Goal: Transaction & Acquisition: Purchase product/service

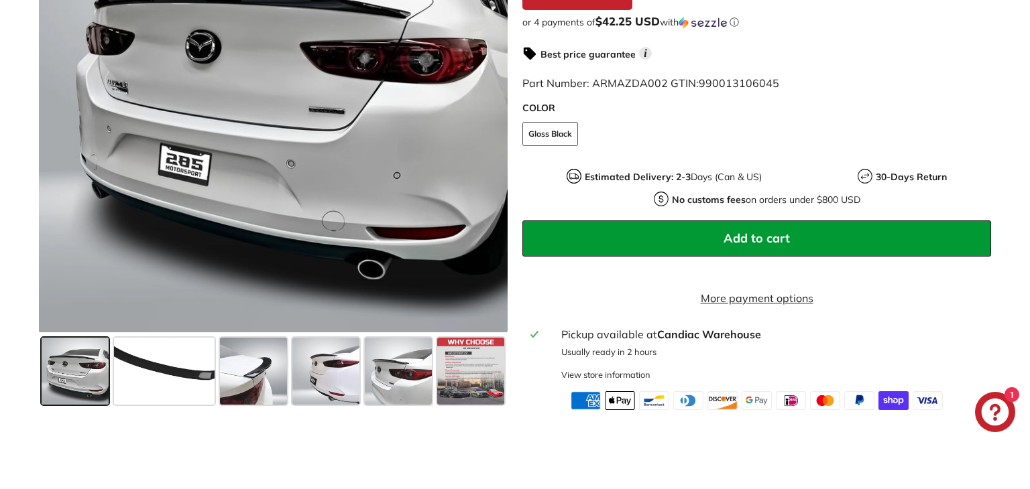
scroll to position [404, 0]
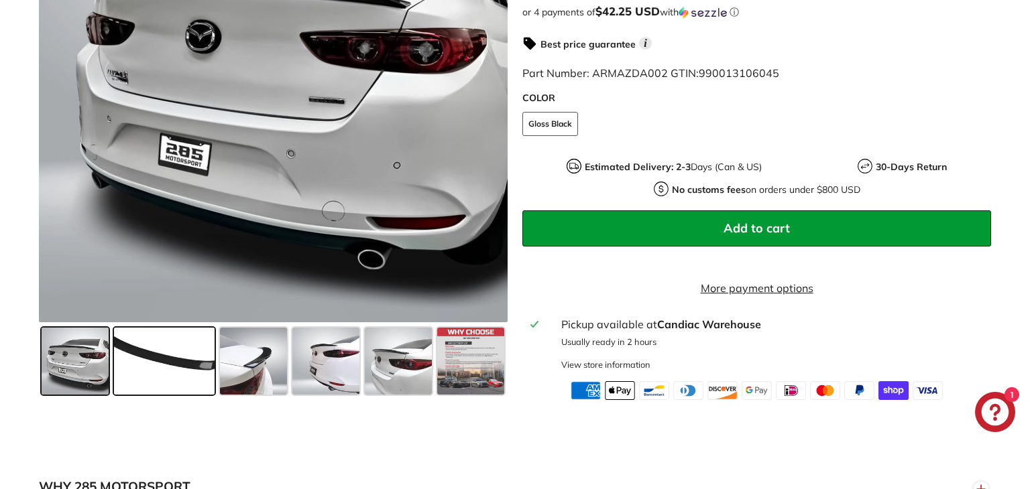
click at [159, 356] on span at bounding box center [164, 361] width 101 height 67
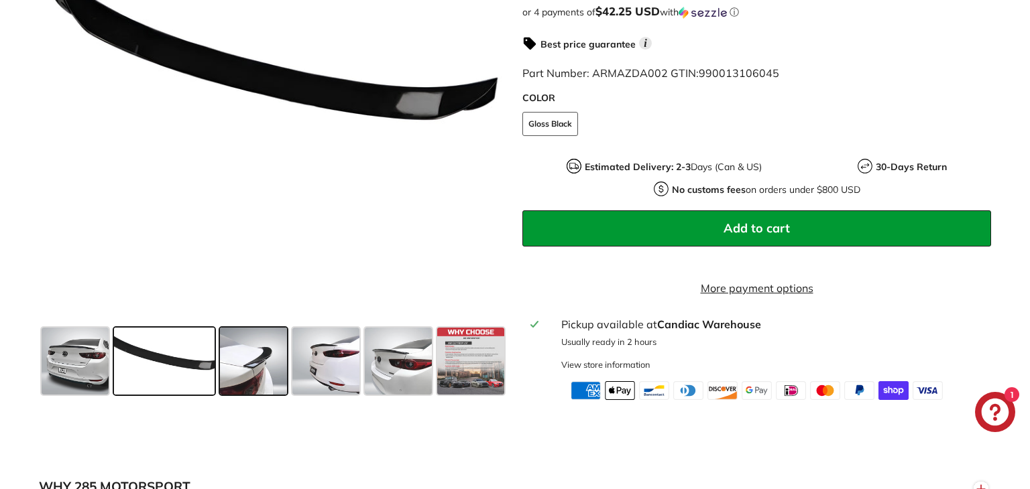
click at [267, 385] on span at bounding box center [253, 361] width 67 height 67
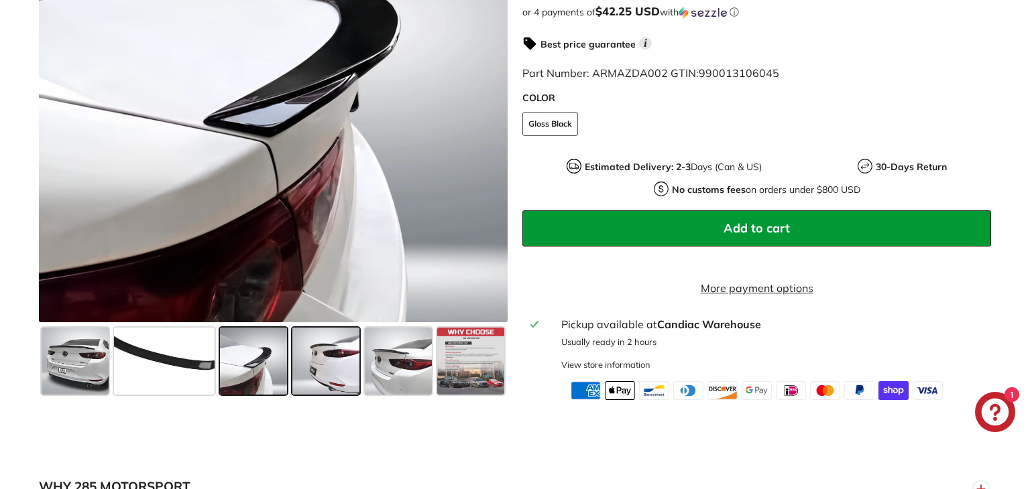
click at [319, 393] on span at bounding box center [325, 361] width 67 height 67
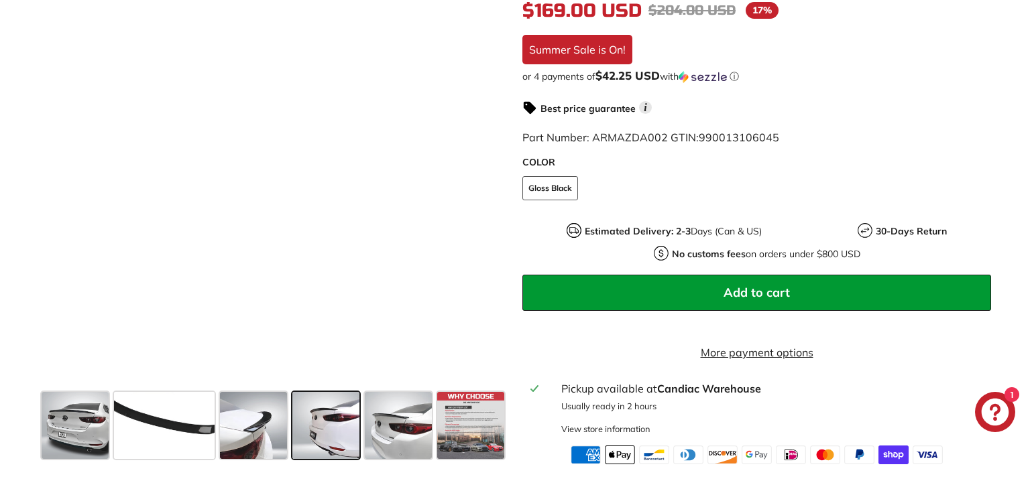
scroll to position [338, 0]
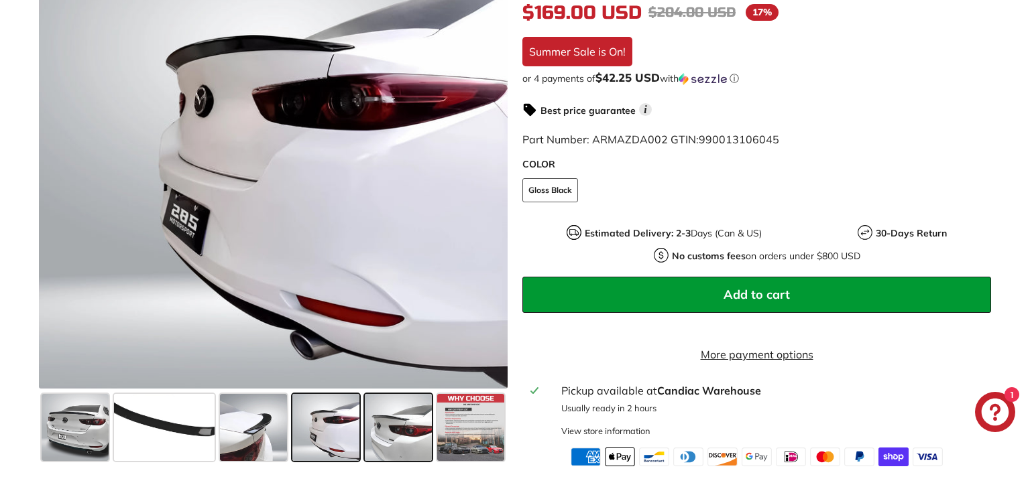
click at [384, 436] on span at bounding box center [398, 427] width 67 height 67
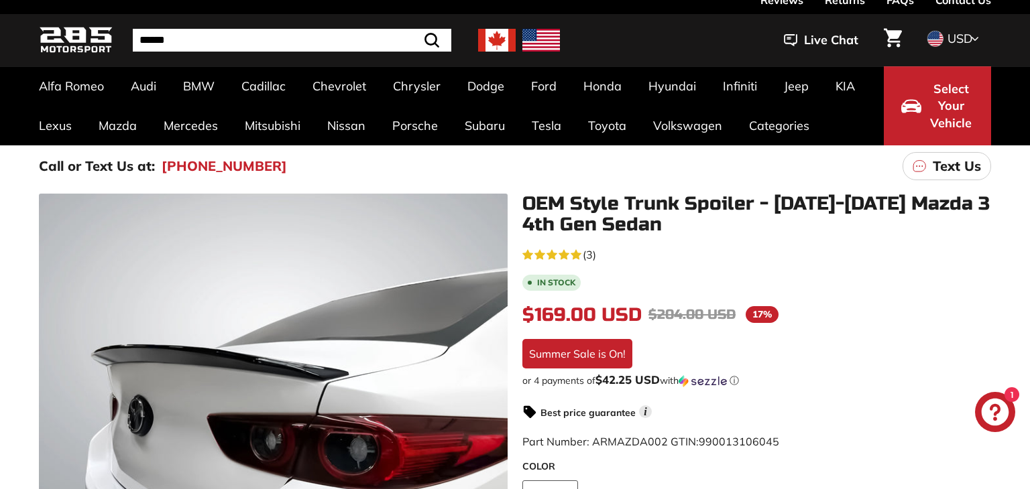
scroll to position [27, 0]
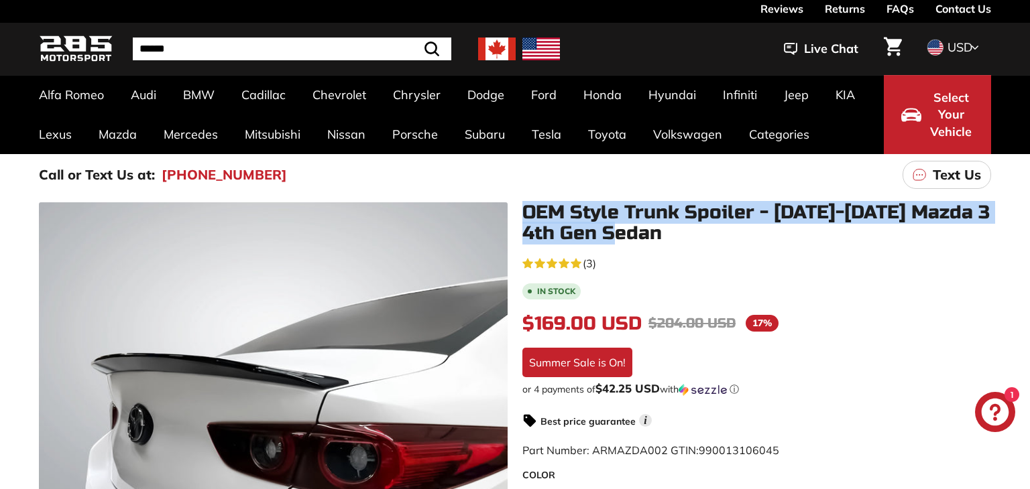
drag, startPoint x: 524, startPoint y: 207, endPoint x: 679, endPoint y: 241, distance: 159.1
click at [679, 241] on h1 "OEM Style Trunk Spoiler - [DATE]-[DATE] Mazda 3 4th Gen Sedan" at bounding box center [756, 223] width 469 height 42
copy h1 "OEM Style Trunk Spoiler - [DATE]-[DATE] Mazda 3 4th Gen Sedan"
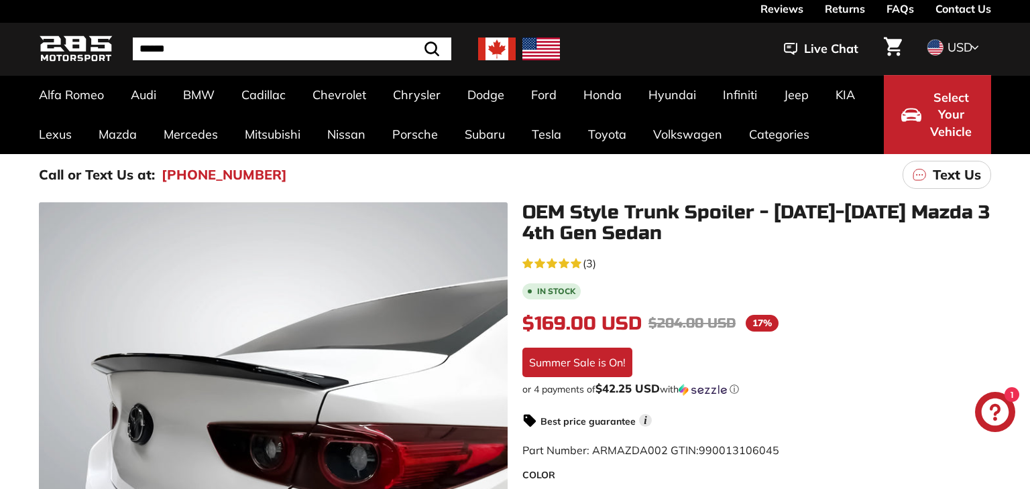
click at [326, 50] on input "Search" at bounding box center [292, 49] width 318 height 23
paste input "**********"
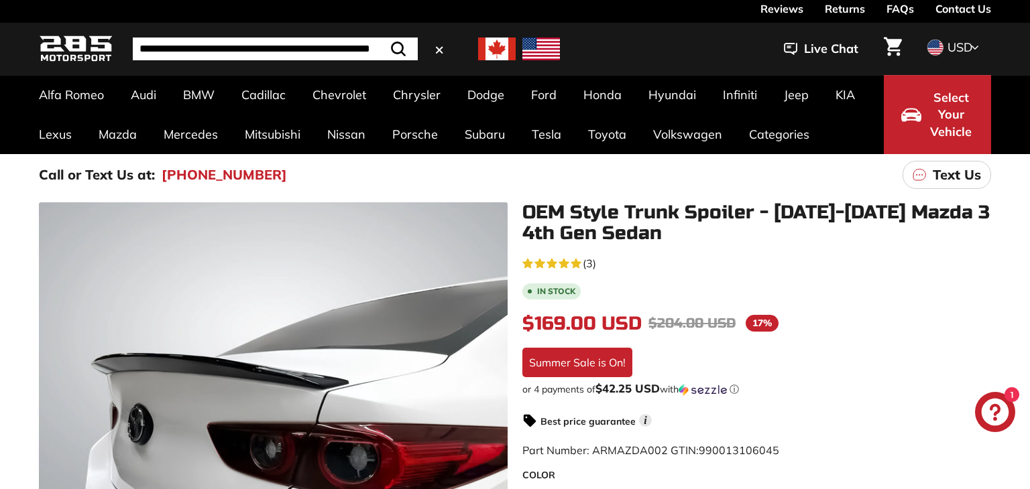
scroll to position [0, 72]
type input "**********"
click at [379, 38] on button ".cls-1{fill:none;stroke:#000;stroke-miterlimit:10;stroke-width:2px} Search" at bounding box center [398, 49] width 39 height 23
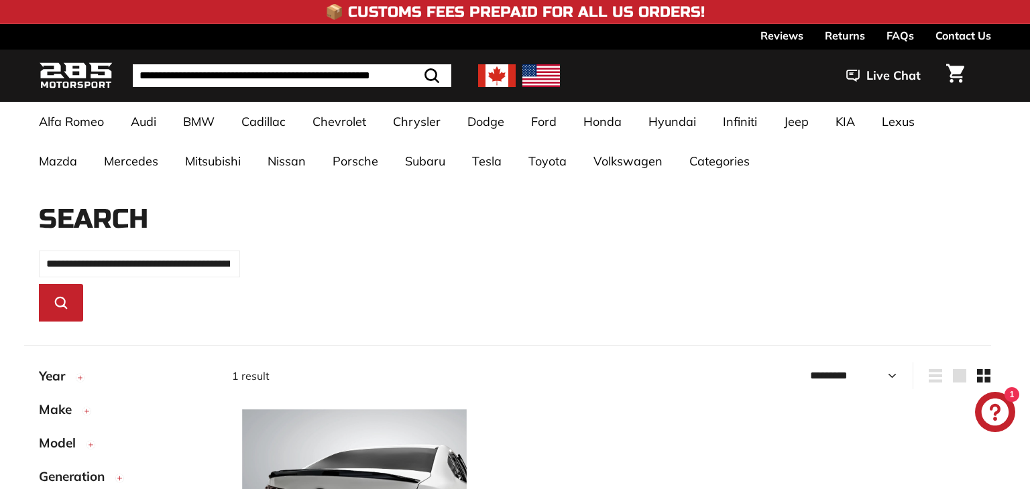
select select "*********"
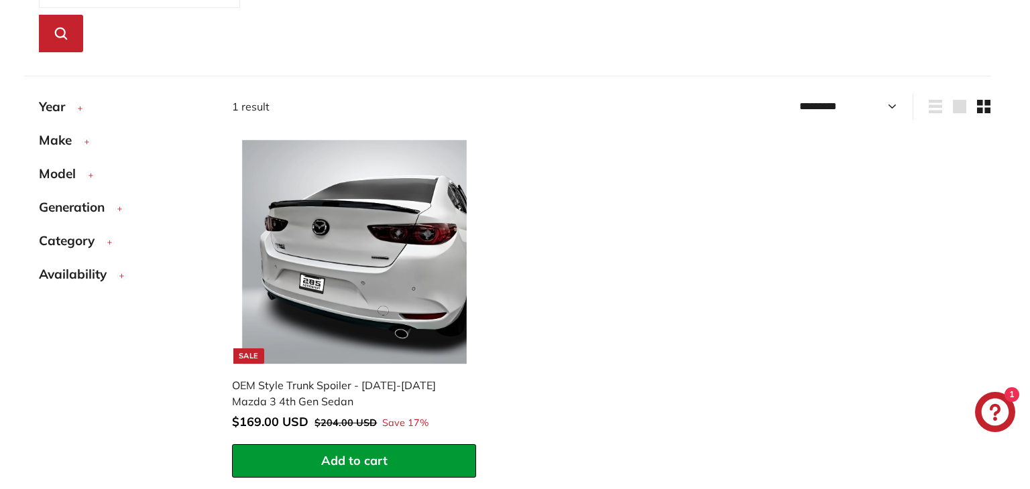
scroll to position [268, 0]
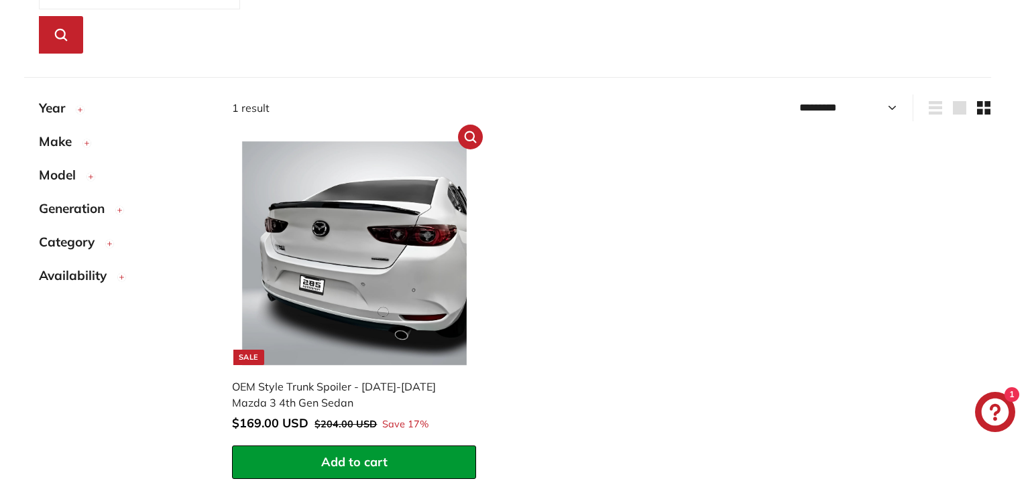
click at [354, 307] on img at bounding box center [354, 253] width 225 height 225
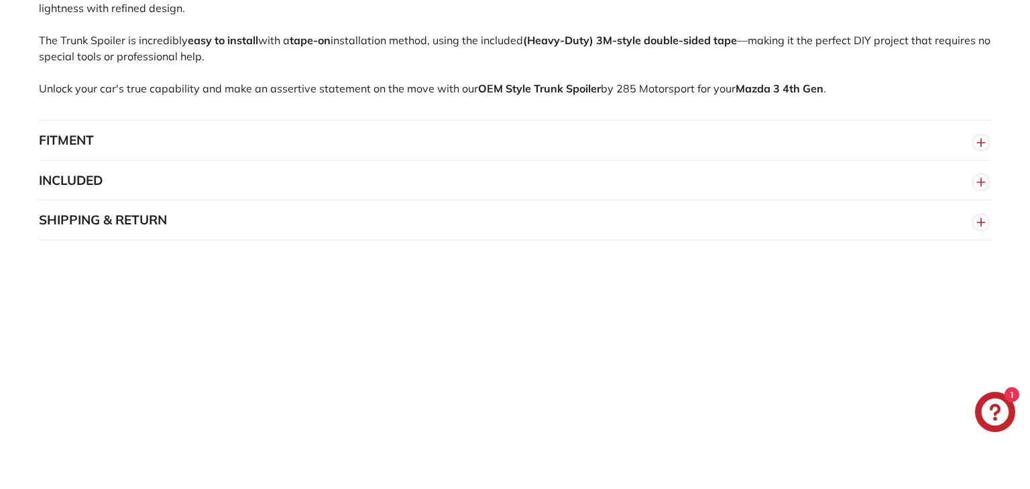
scroll to position [1003, 0]
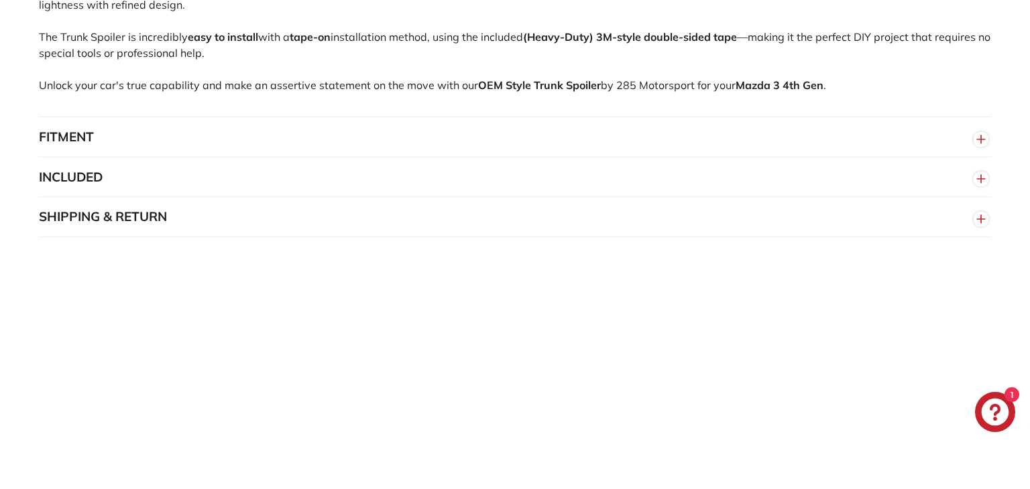
click at [579, 143] on button "FITMENT" at bounding box center [515, 137] width 952 height 40
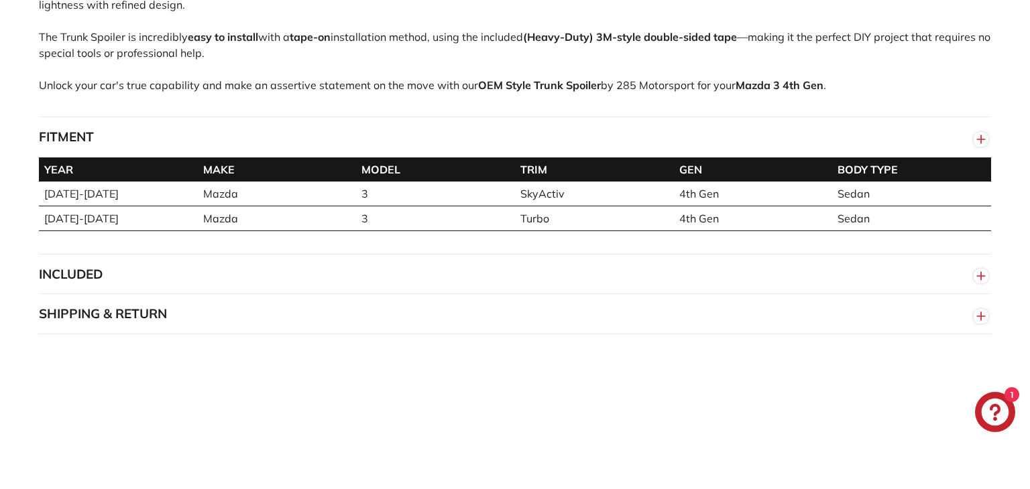
click at [580, 147] on button "FITMENT" at bounding box center [515, 137] width 952 height 40
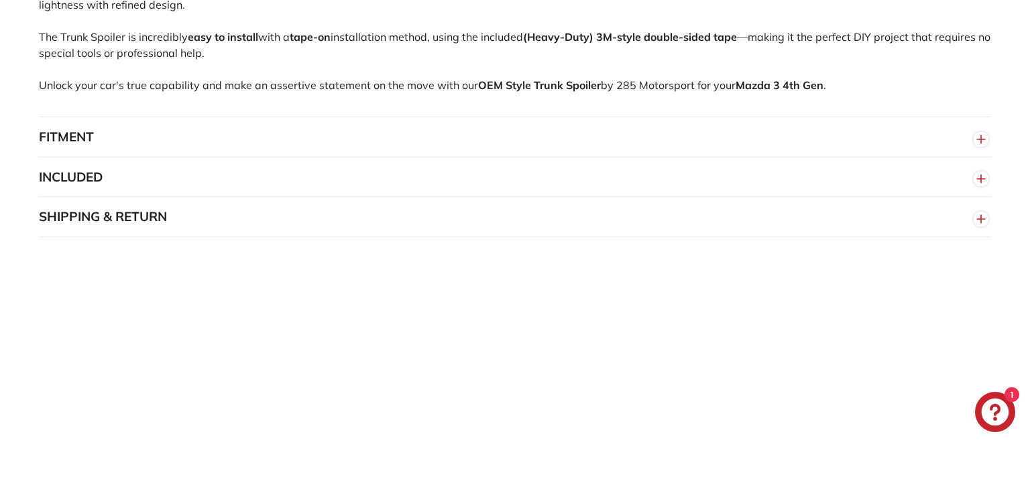
click at [565, 188] on button "INCLUDED" at bounding box center [515, 178] width 952 height 40
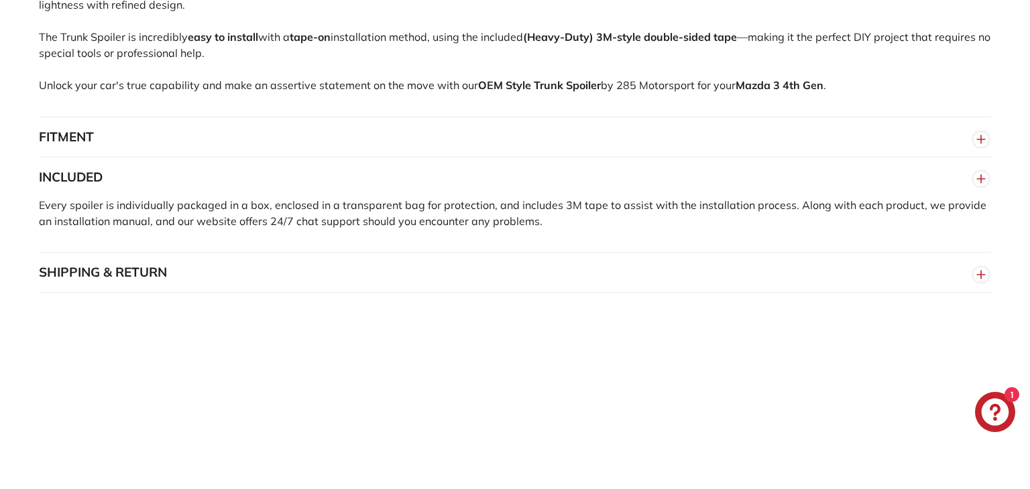
click at [565, 188] on button "INCLUDED" at bounding box center [515, 178] width 952 height 40
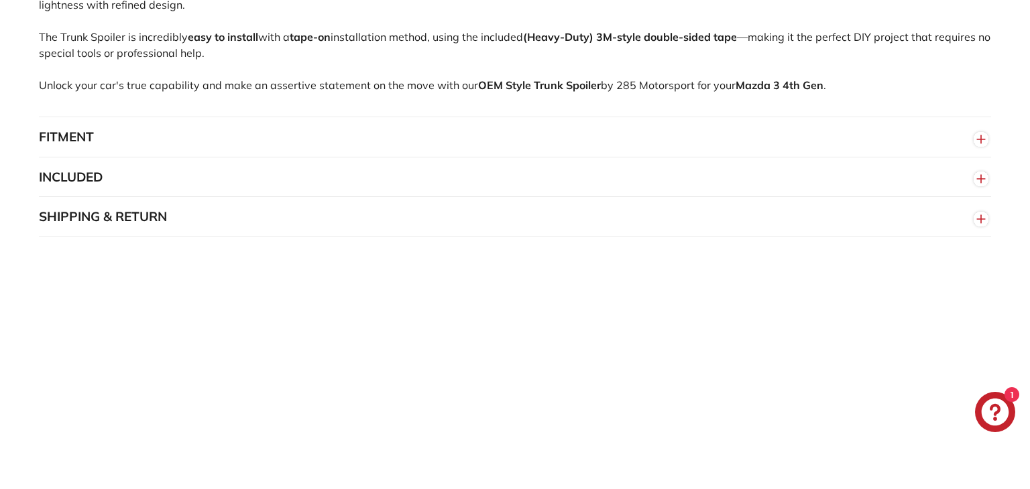
click at [555, 229] on button "SHIPPING & RETURN" at bounding box center [515, 217] width 952 height 40
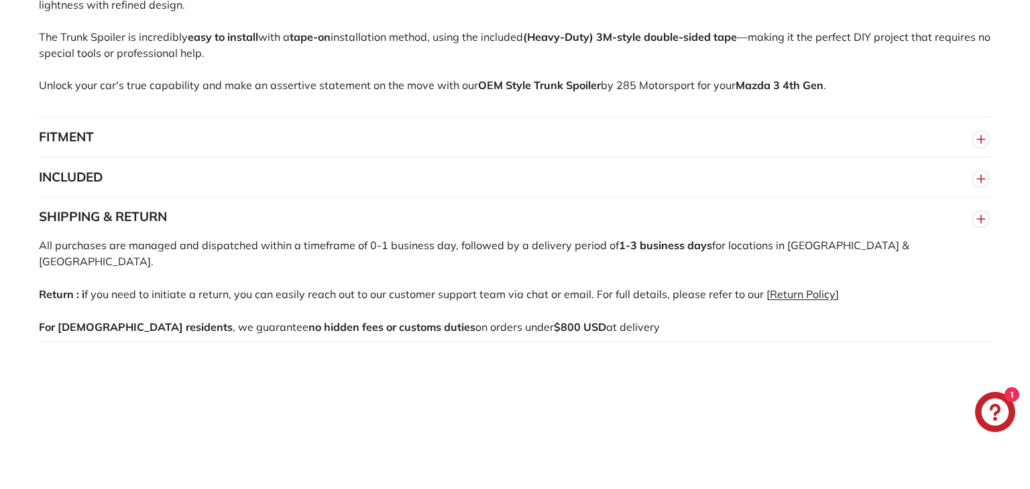
click at [555, 229] on button "SHIPPING & RETURN" at bounding box center [515, 217] width 952 height 40
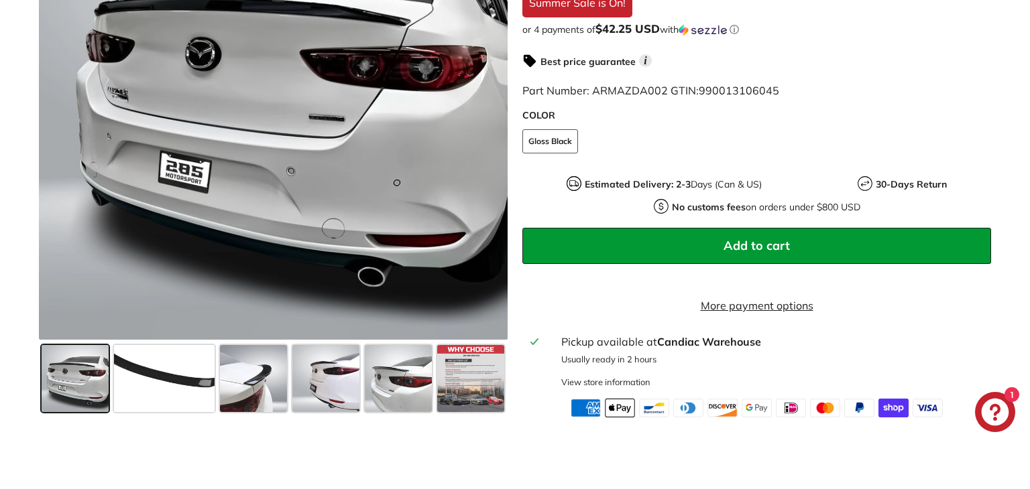
scroll to position [394, 0]
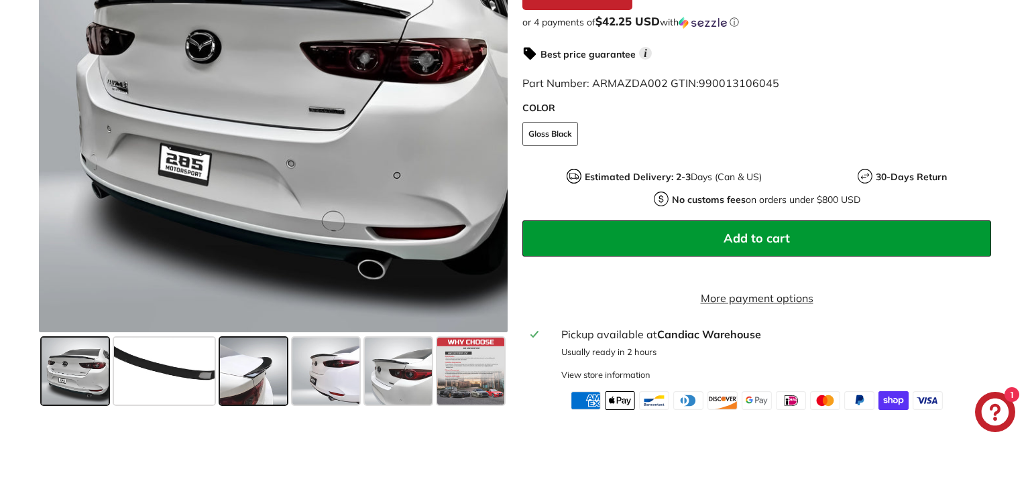
click at [242, 379] on span at bounding box center [253, 371] width 67 height 67
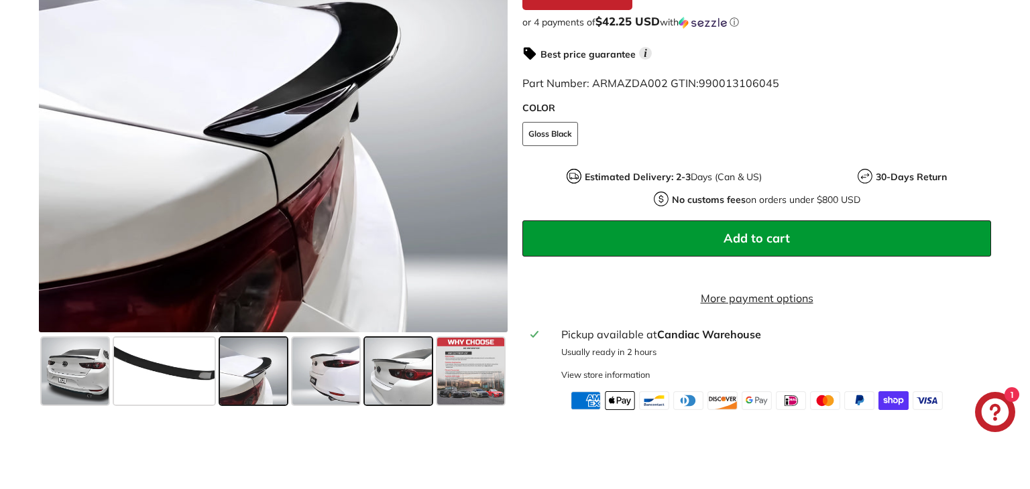
click at [394, 390] on span at bounding box center [398, 371] width 67 height 67
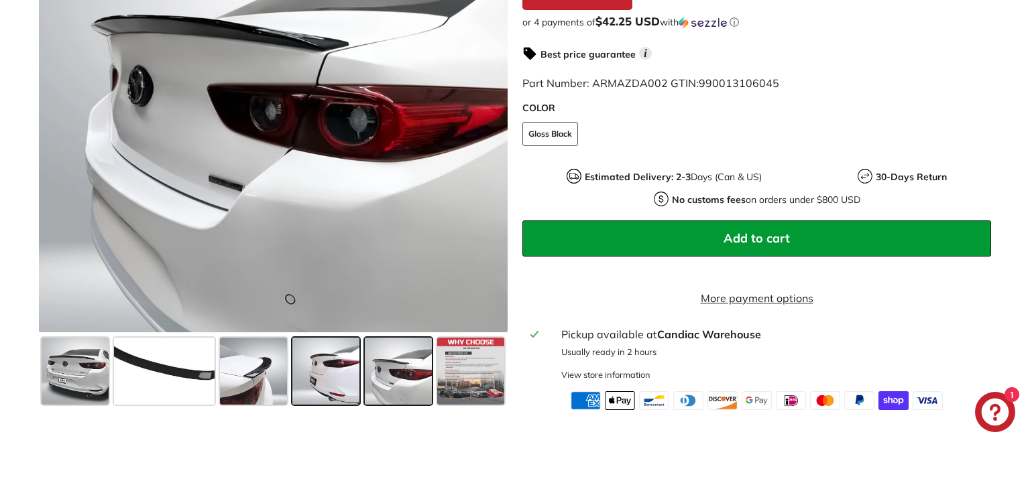
click at [325, 386] on span at bounding box center [325, 371] width 67 height 67
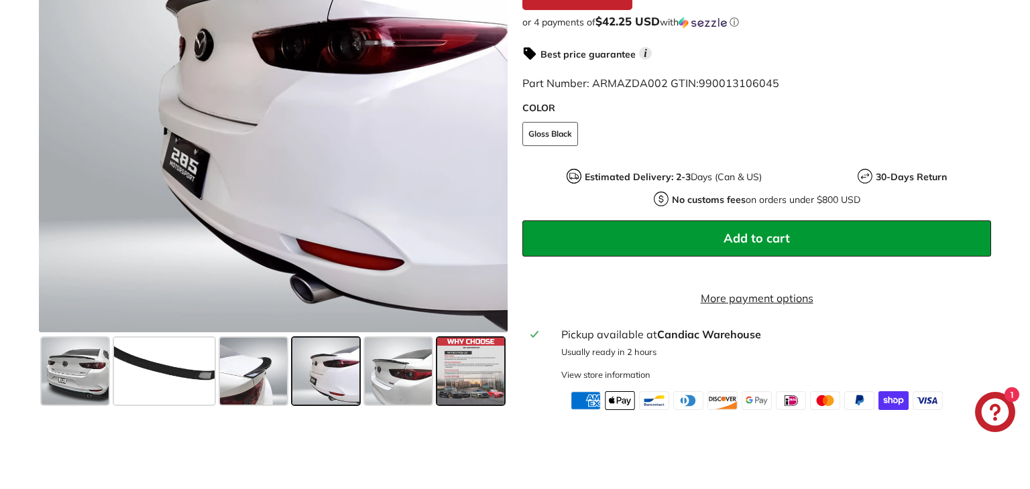
click at [461, 386] on span at bounding box center [470, 371] width 67 height 67
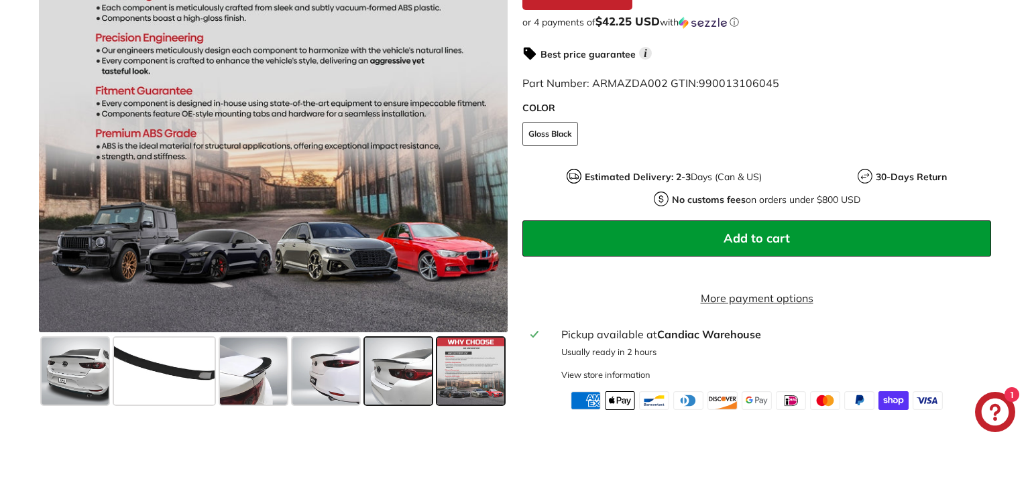
click at [397, 384] on span at bounding box center [398, 371] width 67 height 67
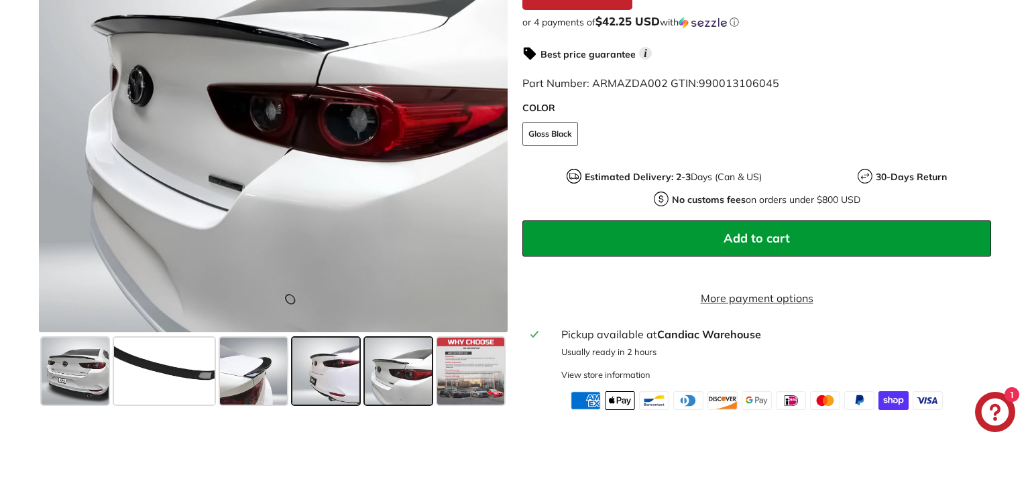
click at [327, 394] on span at bounding box center [325, 371] width 67 height 67
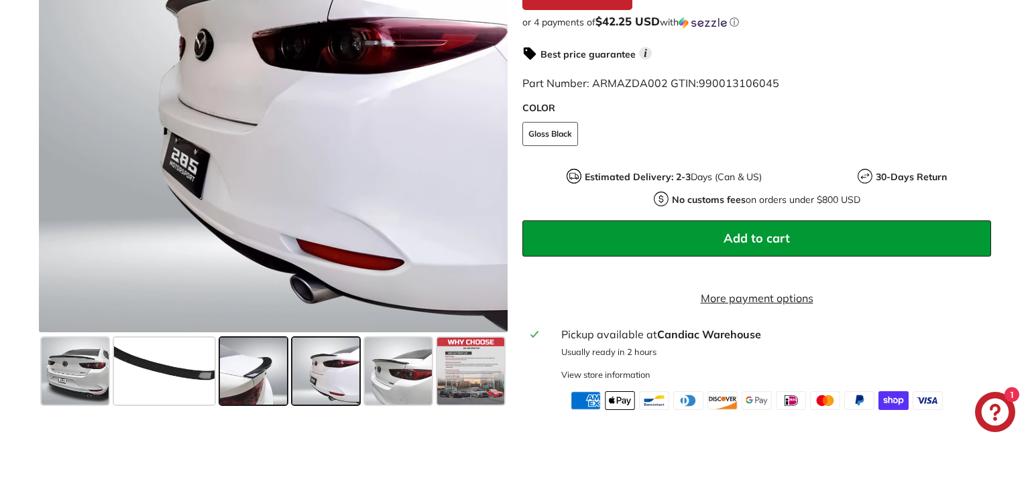
click at [258, 400] on span at bounding box center [253, 371] width 67 height 67
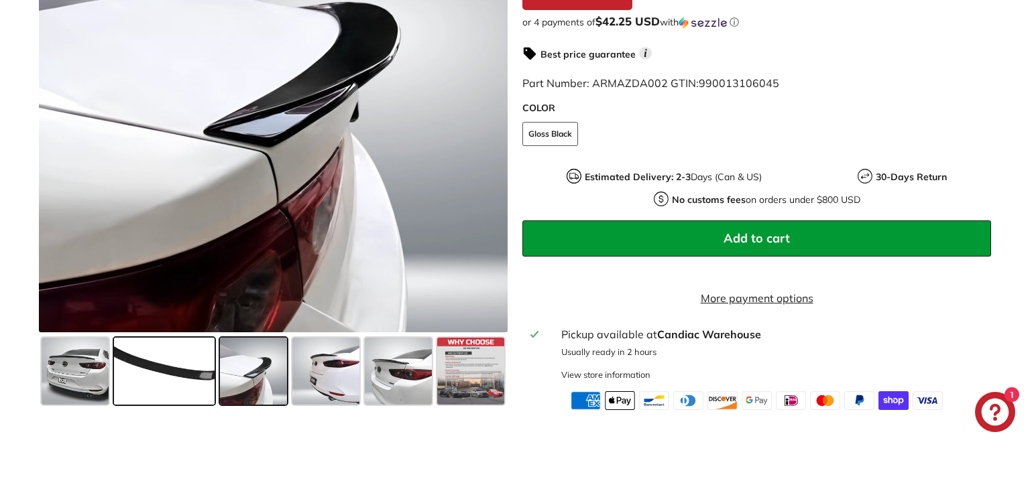
click at [203, 400] on span at bounding box center [164, 371] width 101 height 67
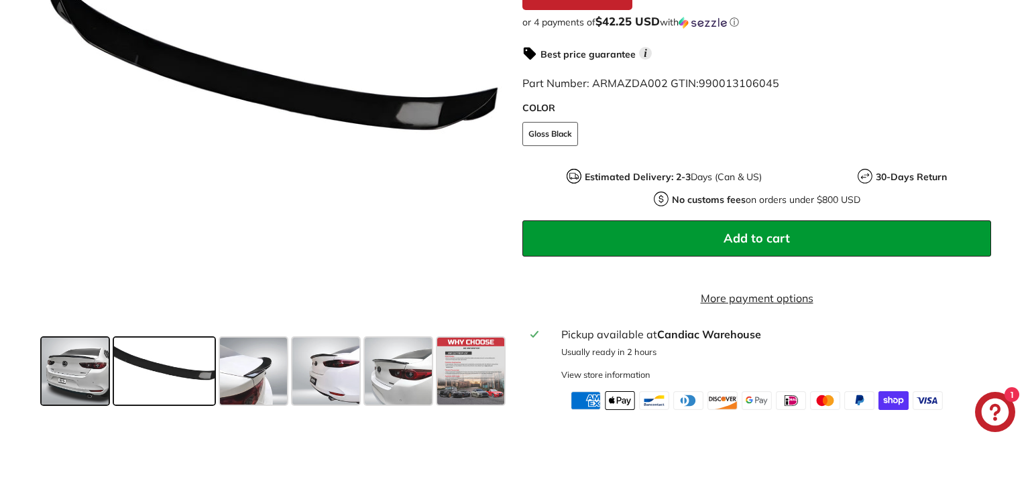
click at [68, 385] on span at bounding box center [75, 371] width 67 height 67
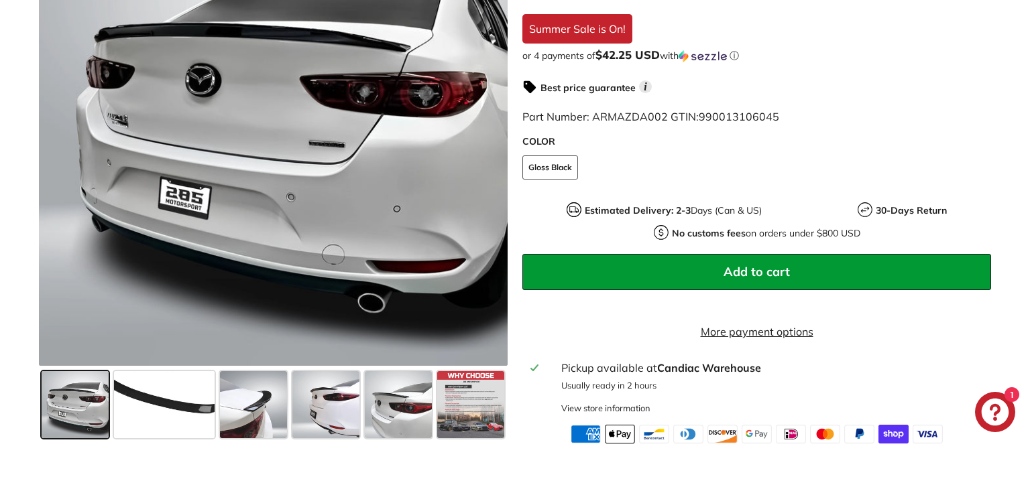
scroll to position [353, 0]
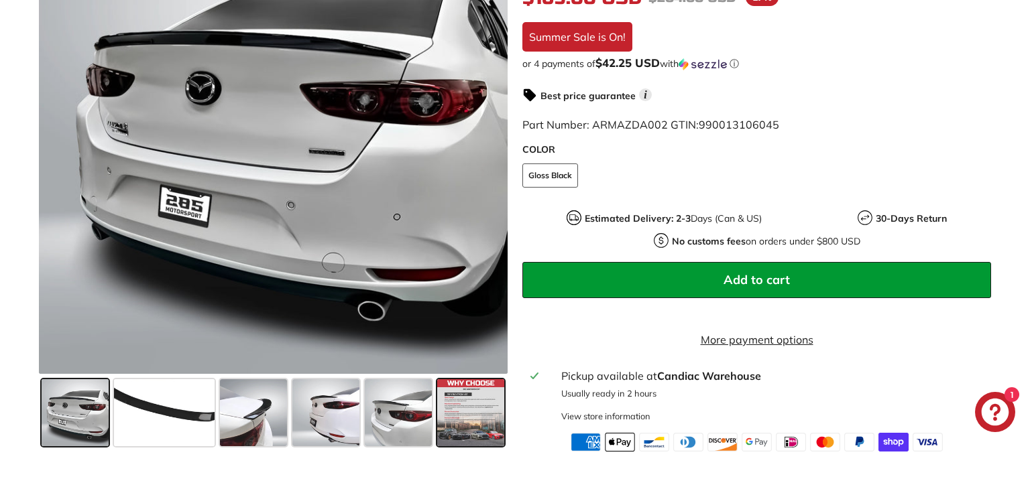
click at [460, 426] on span at bounding box center [470, 412] width 67 height 67
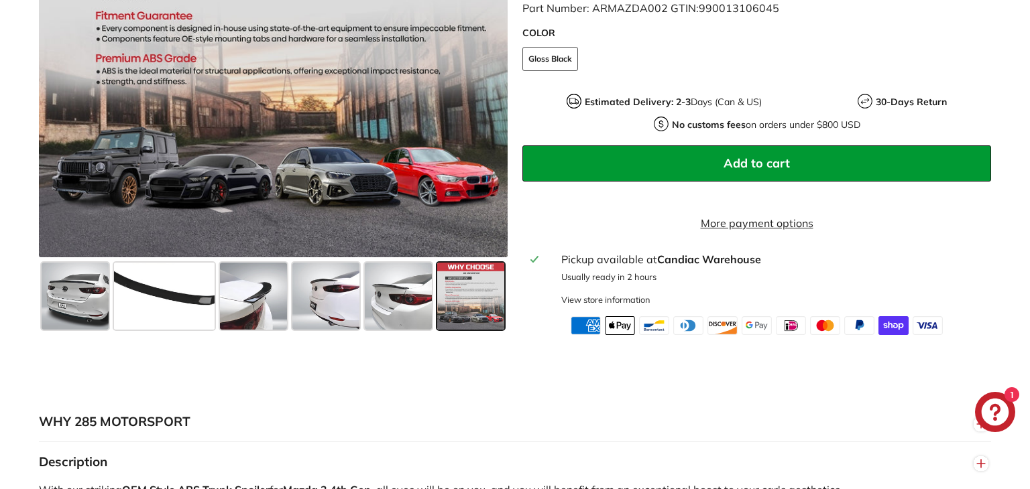
scroll to position [496, 0]
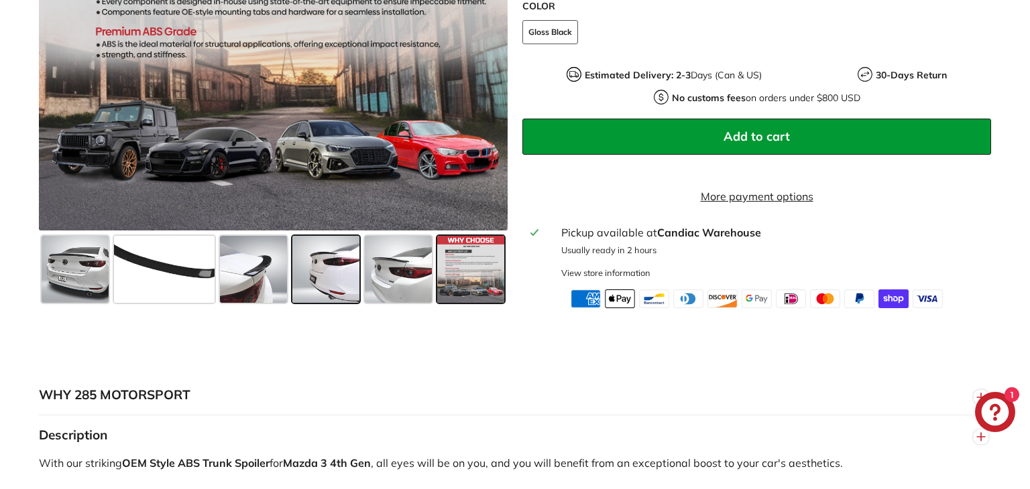
click at [313, 288] on span at bounding box center [325, 269] width 67 height 67
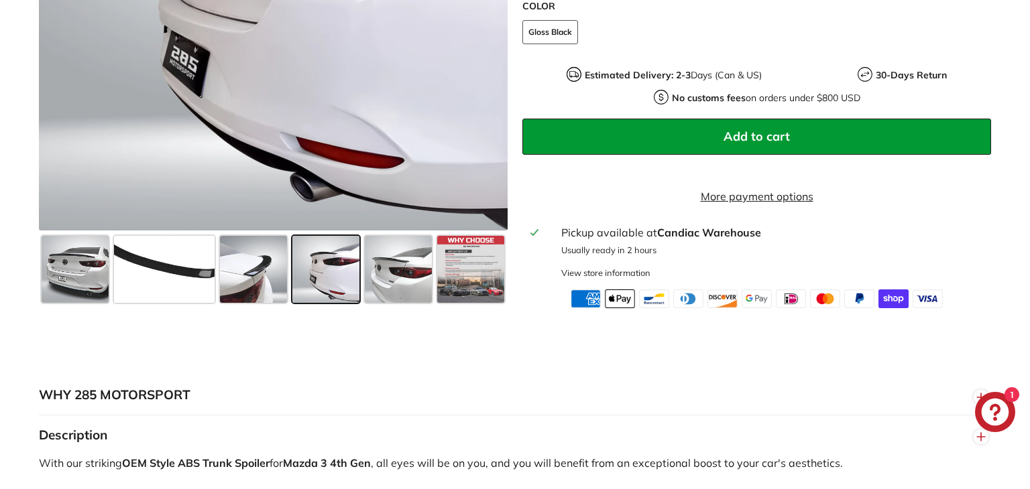
scroll to position [410, 0]
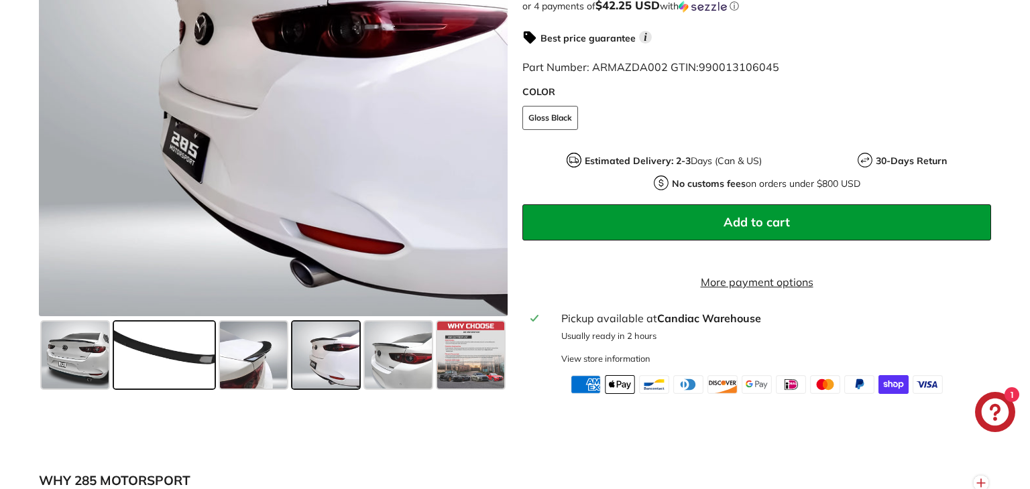
click at [175, 339] on span at bounding box center [164, 355] width 101 height 67
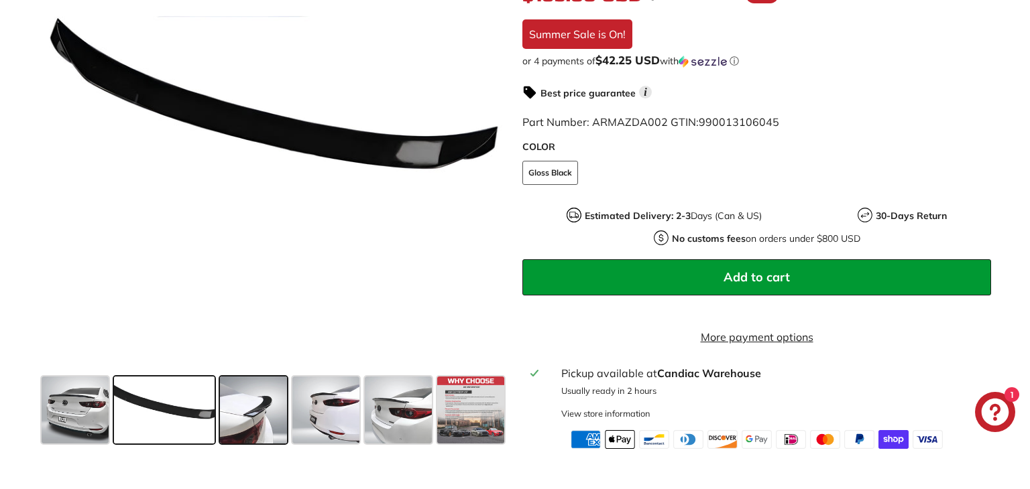
scroll to position [359, 0]
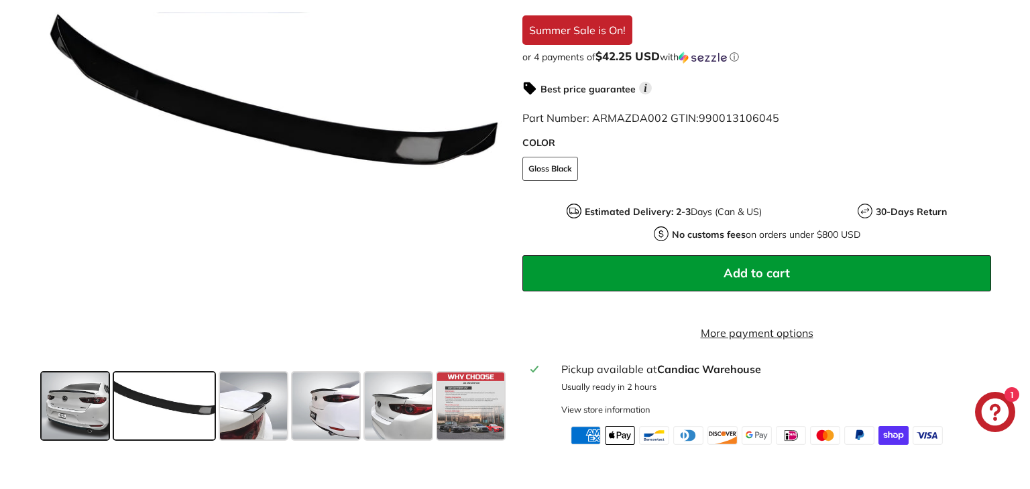
click at [74, 434] on span at bounding box center [75, 406] width 67 height 67
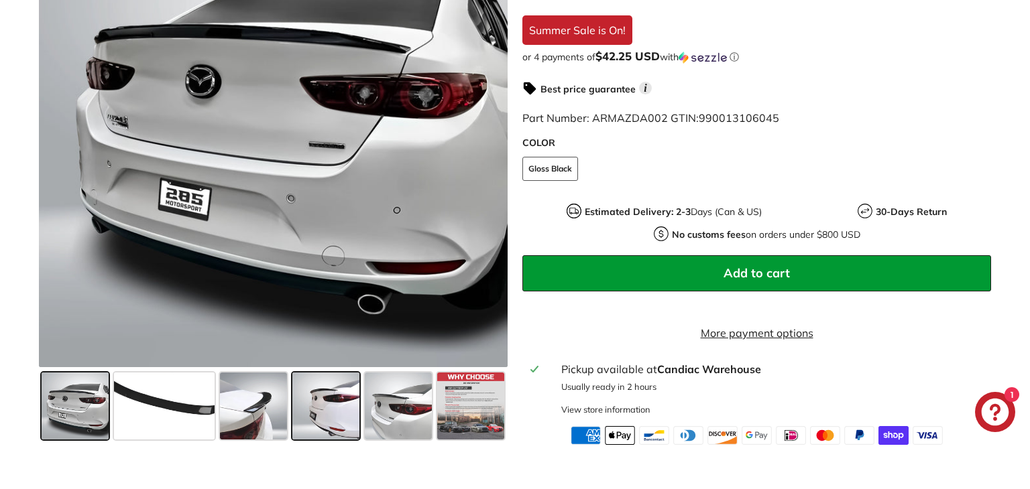
click at [294, 414] on span at bounding box center [325, 406] width 67 height 67
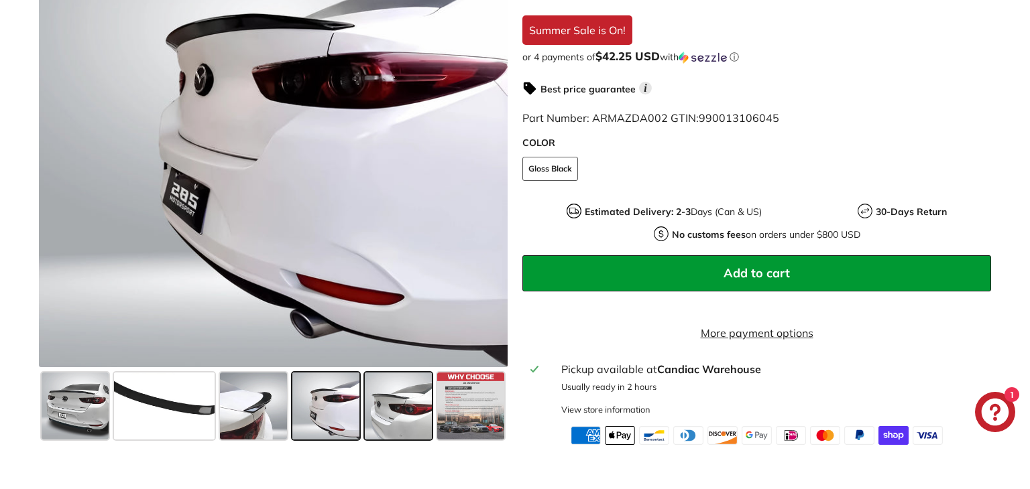
click at [430, 431] on span at bounding box center [398, 406] width 67 height 67
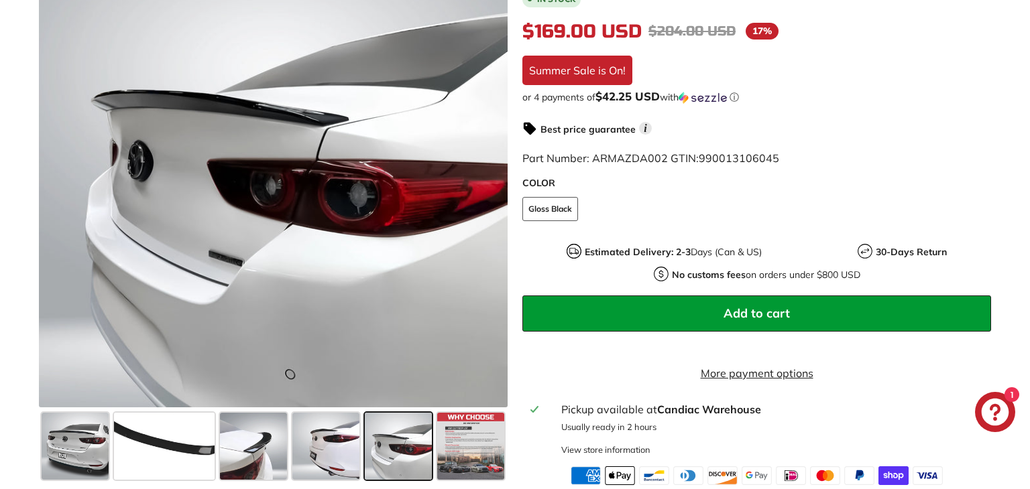
scroll to position [322, 0]
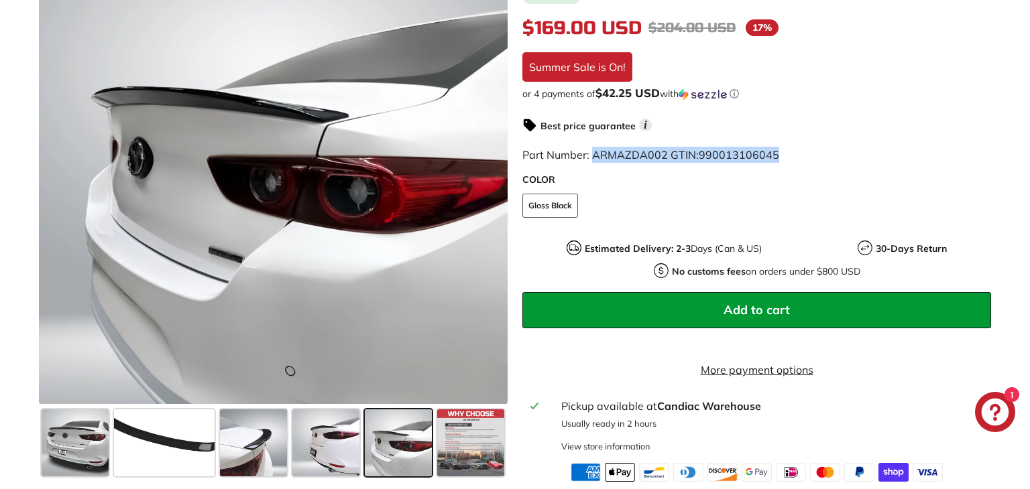
drag, startPoint x: 595, startPoint y: 156, endPoint x: 780, endPoint y: 147, distance: 185.2
click at [780, 147] on div "Part Number: ARMAZDA002 GTIN: 990013106045" at bounding box center [756, 155] width 469 height 16
copy span "ARMAZDA002 GTIN: 990013106045"
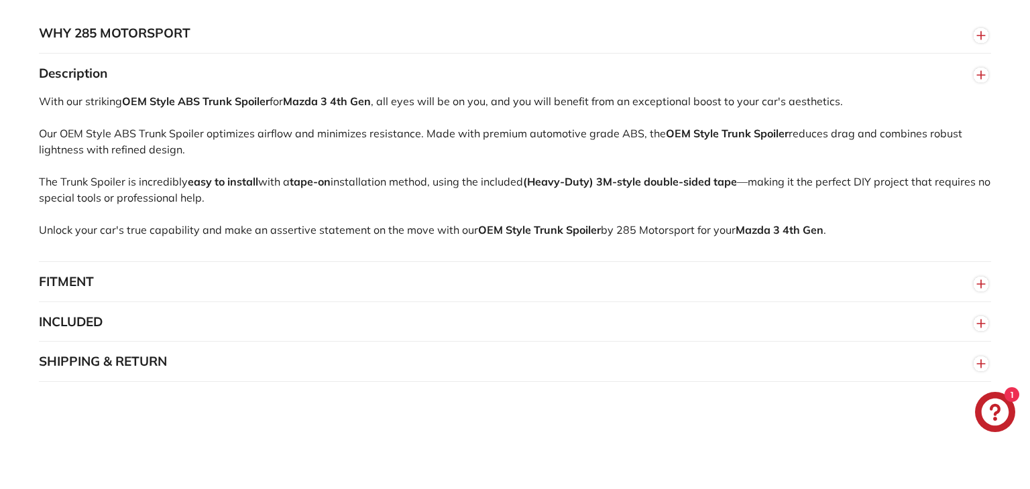
scroll to position [0, 0]
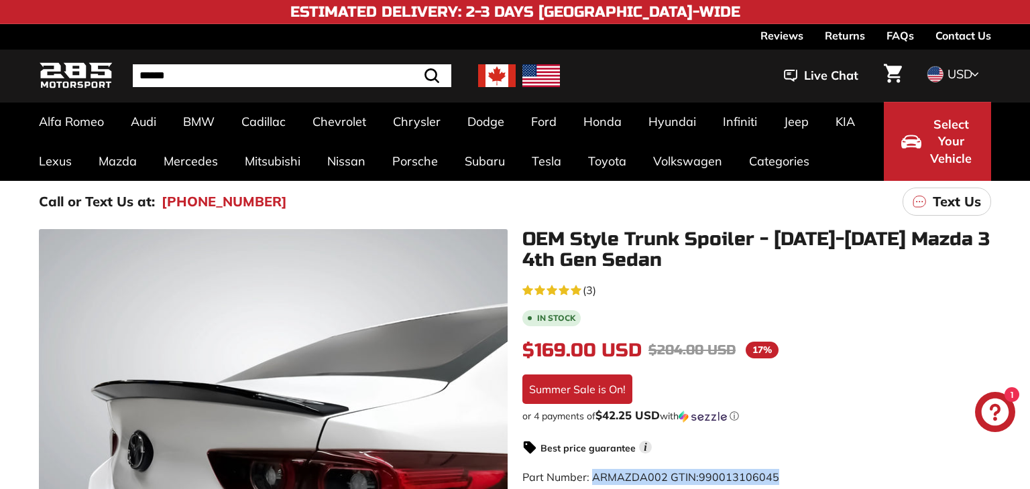
click at [581, 290] on div "5.0 rating (3 votes) (3)" at bounding box center [559, 290] width 74 height 16
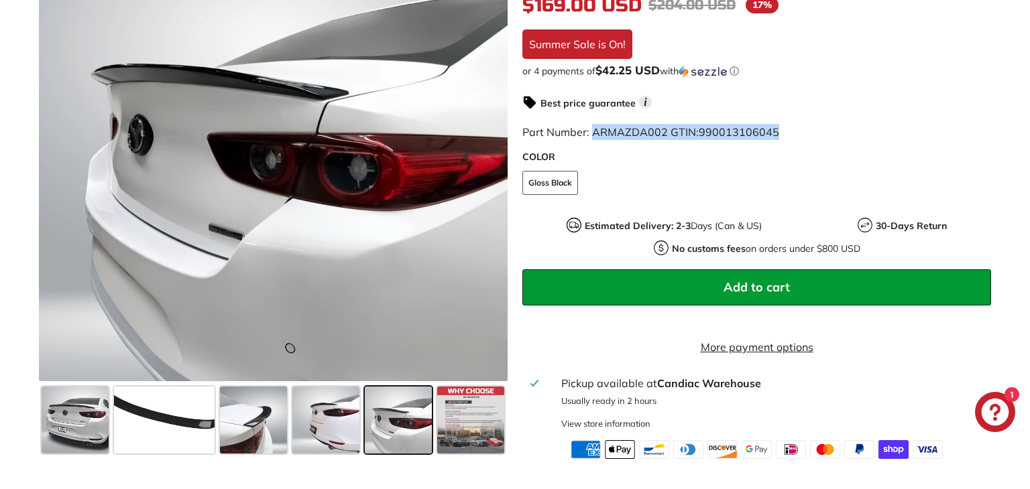
scroll to position [351, 0]
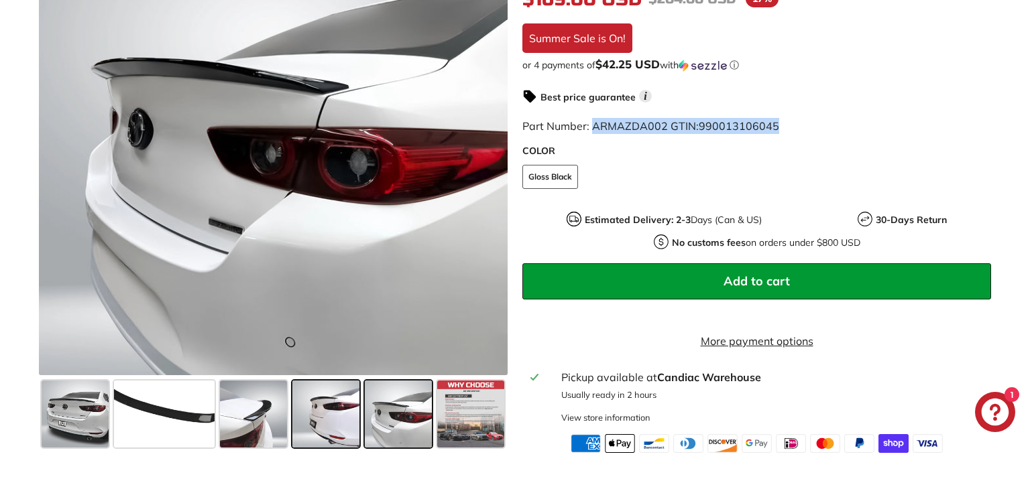
click at [300, 439] on span at bounding box center [325, 414] width 67 height 67
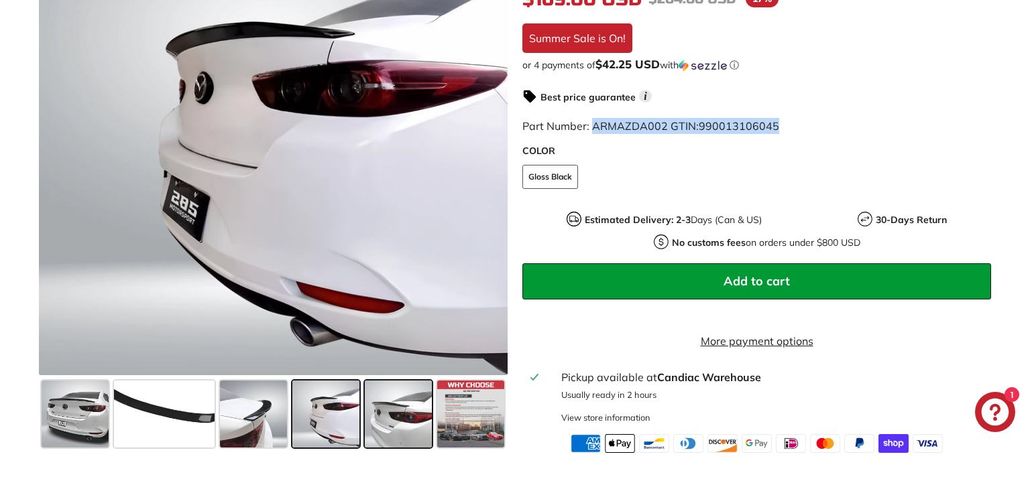
click at [407, 428] on span at bounding box center [398, 414] width 67 height 67
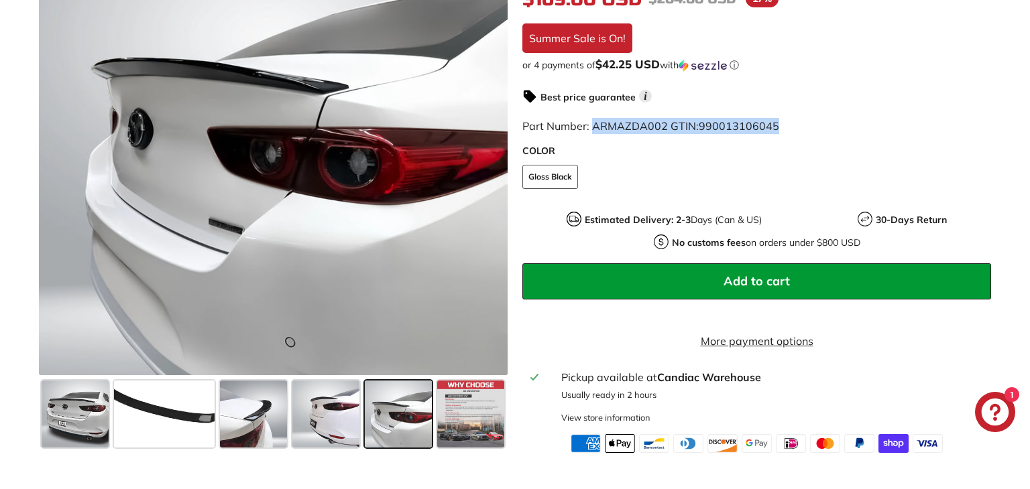
click at [366, 420] on span at bounding box center [398, 414] width 67 height 67
